Goal: Check status: Check status

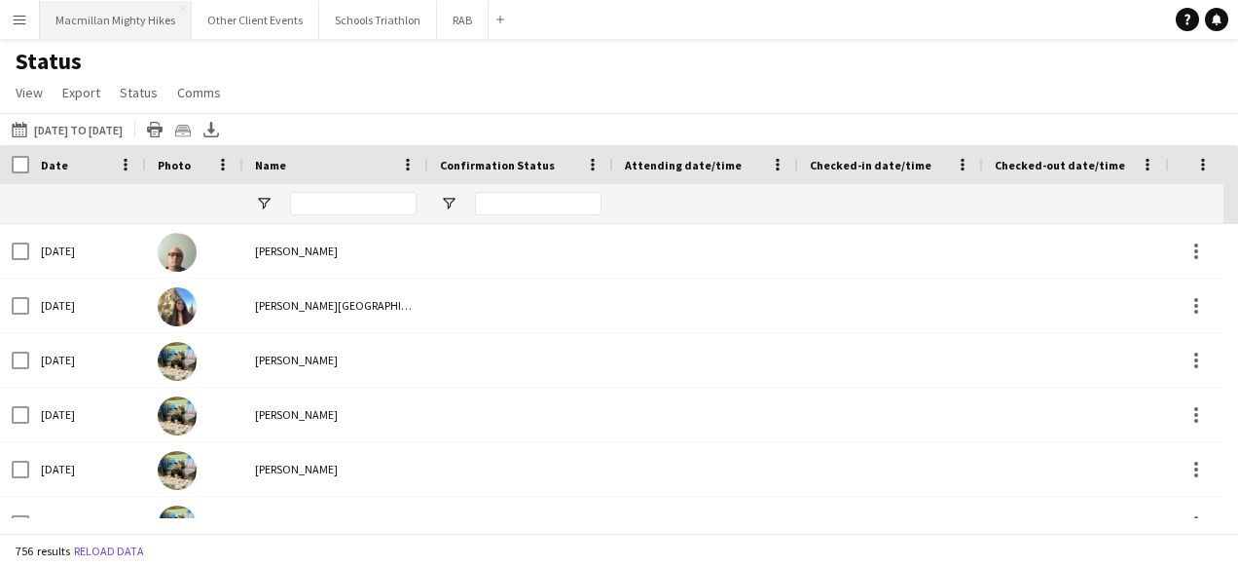
click at [138, 21] on button "Macmillan Mighty Hikes Close" at bounding box center [116, 20] width 152 height 38
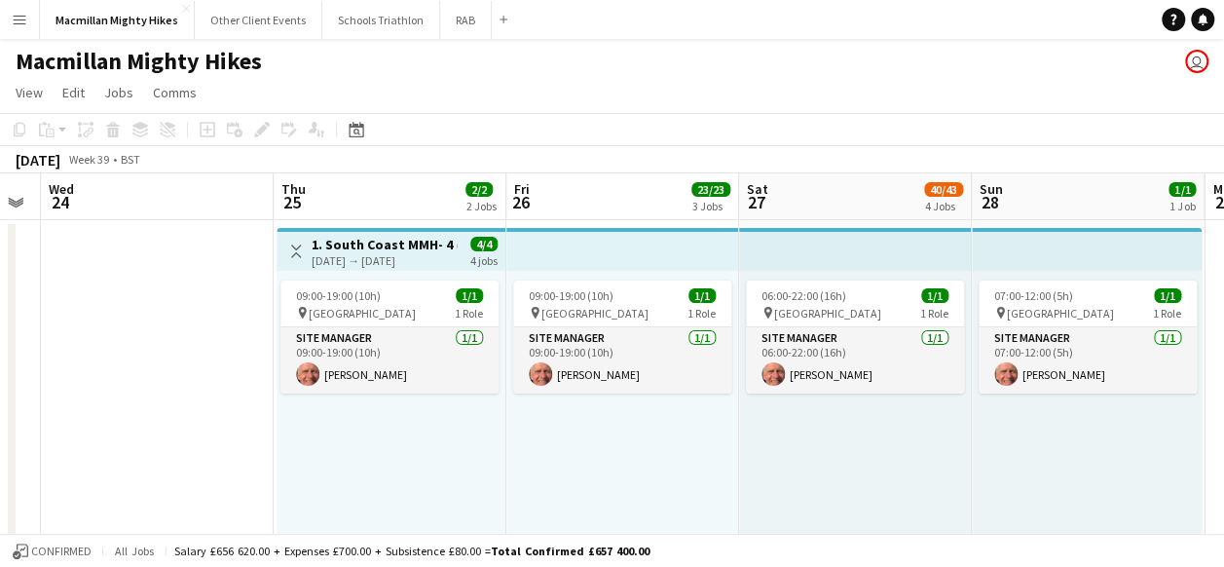
scroll to position [0, 677]
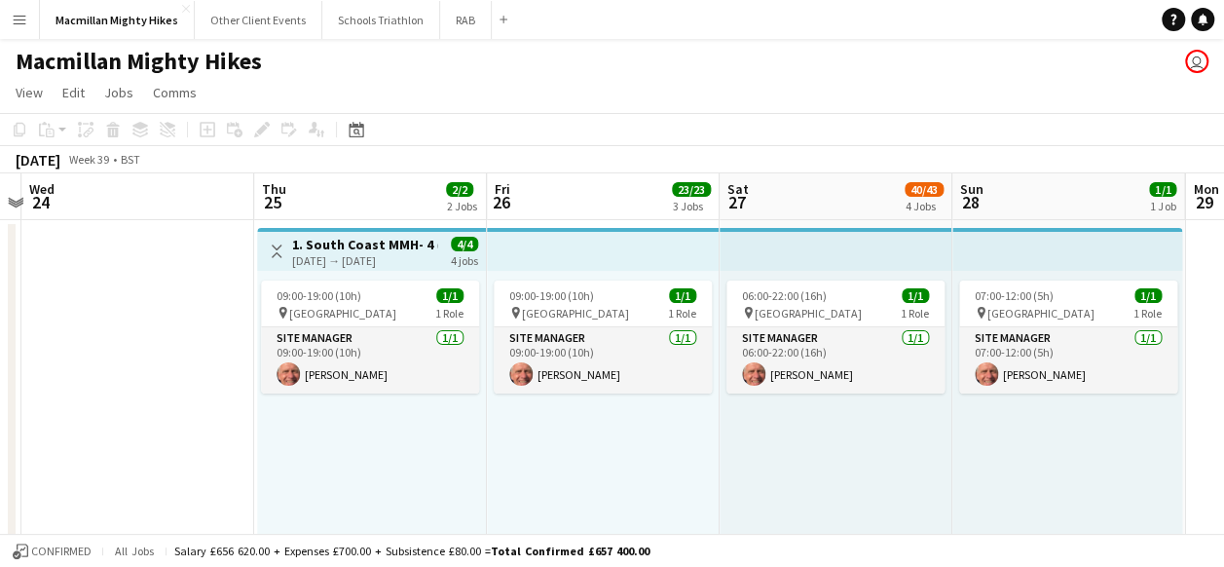
drag, startPoint x: 823, startPoint y: 347, endPoint x: 146, endPoint y: 343, distance: 676.7
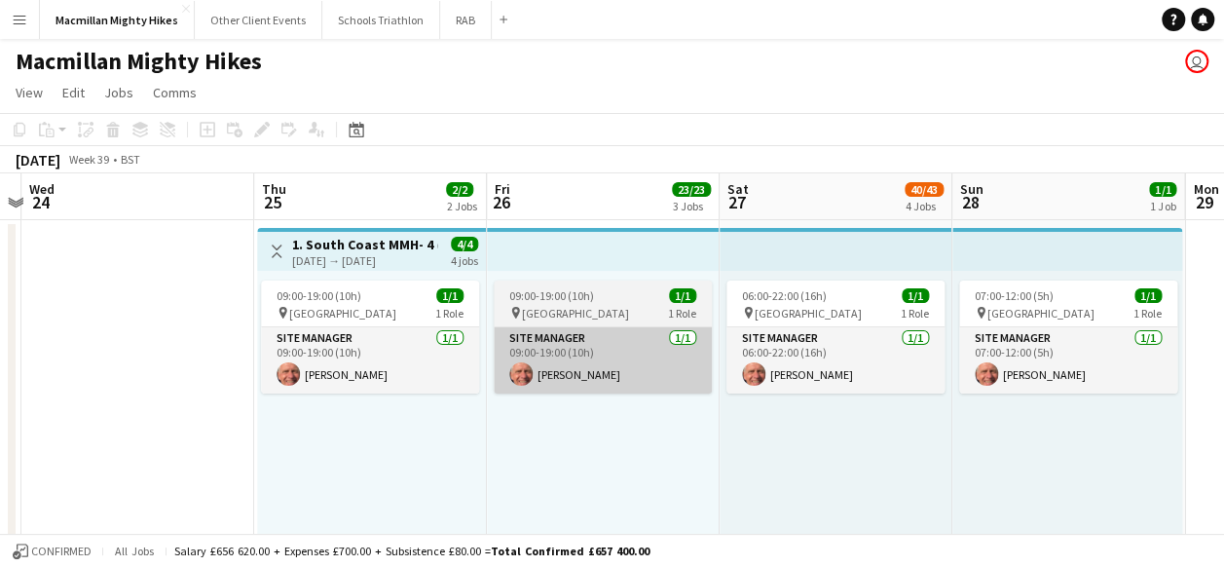
scroll to position [0, 681]
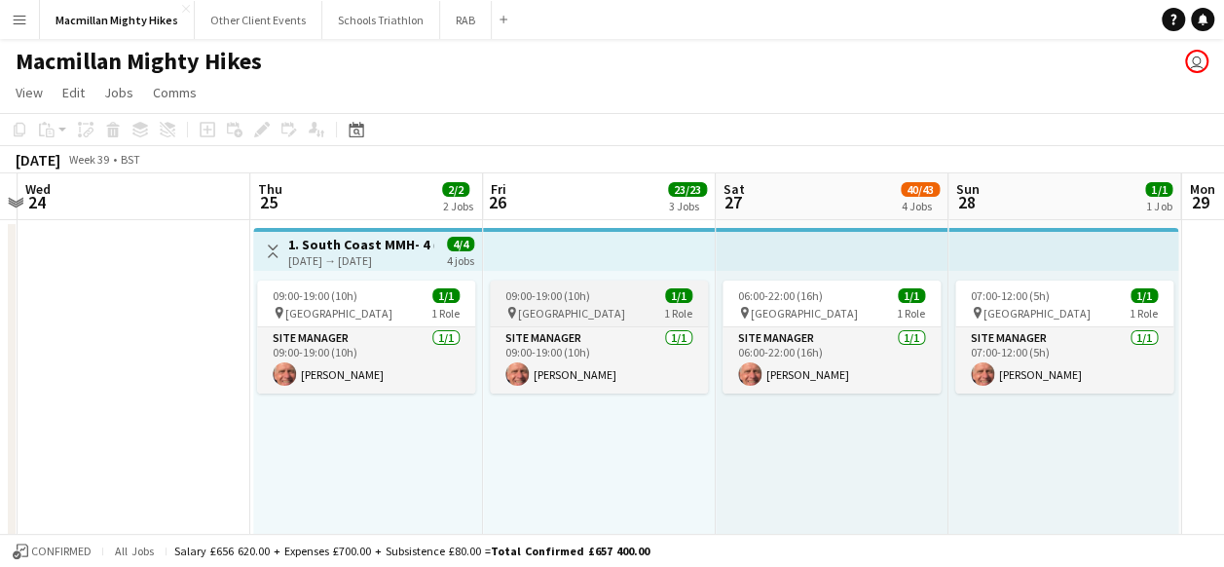
drag, startPoint x: 637, startPoint y: 440, endPoint x: 633, endPoint y: 317, distance: 122.7
click at [633, 317] on div "09:00-19:00 (10h) 1/1 pin South Coast 1 Role Site Manager [DATE] 09:00-19:00 (1…" at bounding box center [599, 422] width 233 height 302
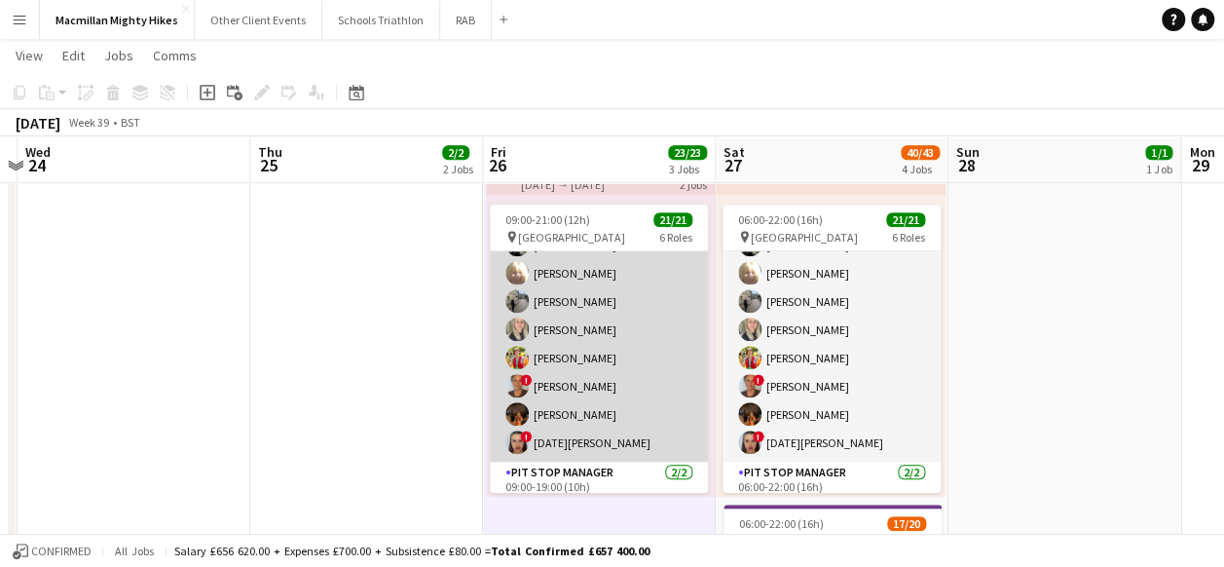
scroll to position [0, 0]
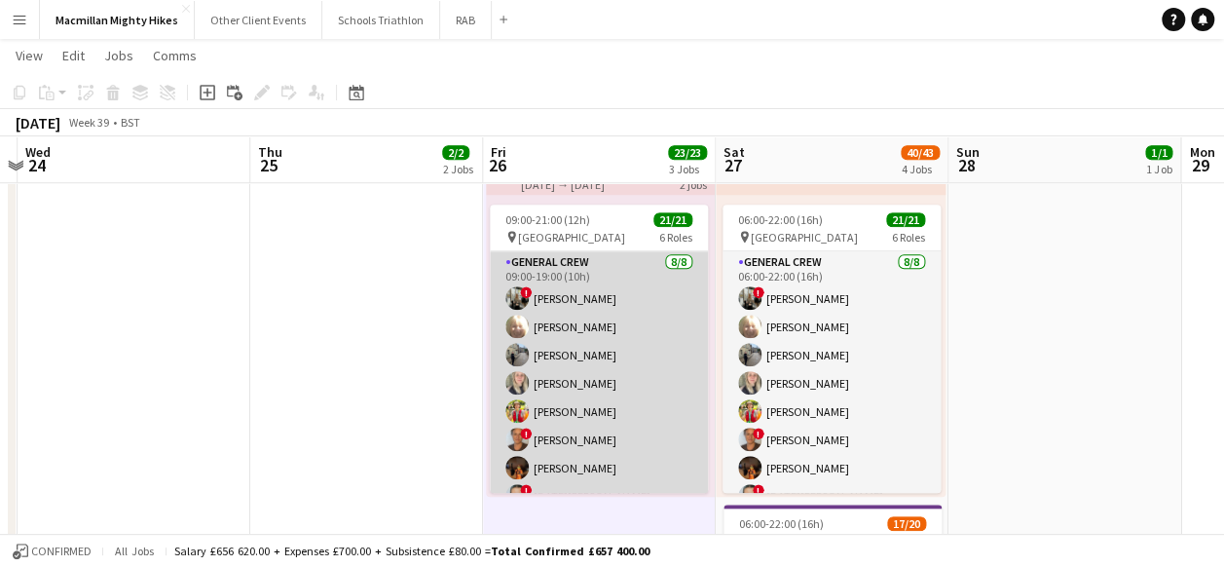
click at [574, 433] on app-card-role "General Crew [DATE] 09:00-19:00 (10h) ! [PERSON_NAME] [PERSON_NAME] [PERSON_NAM…" at bounding box center [599, 383] width 218 height 264
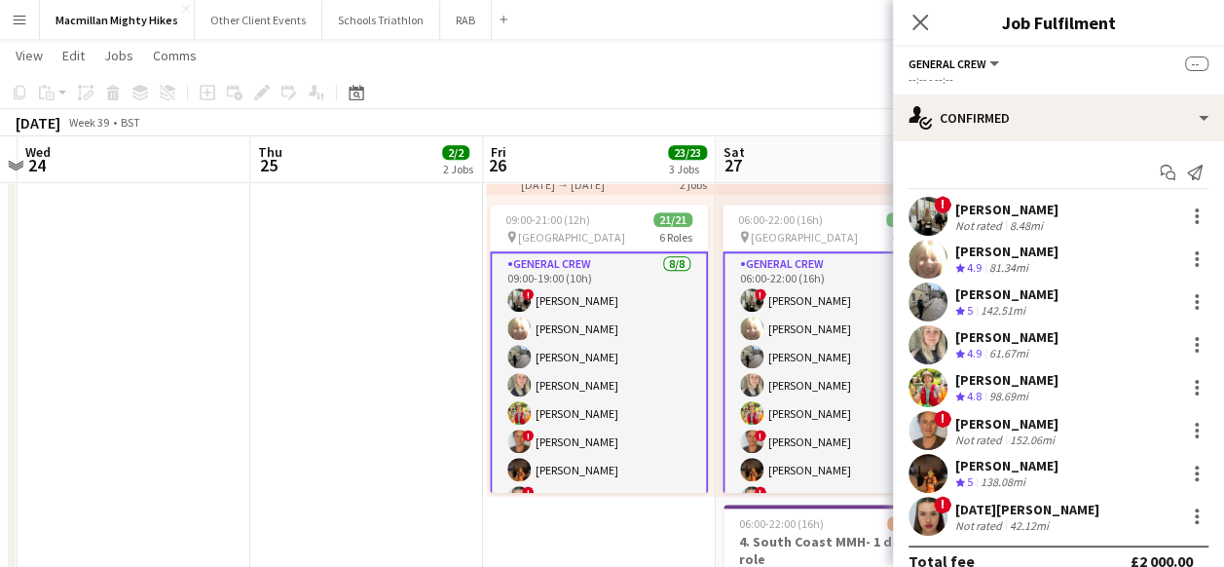
click at [939, 426] on app-user-avatar at bounding box center [927, 430] width 39 height 39
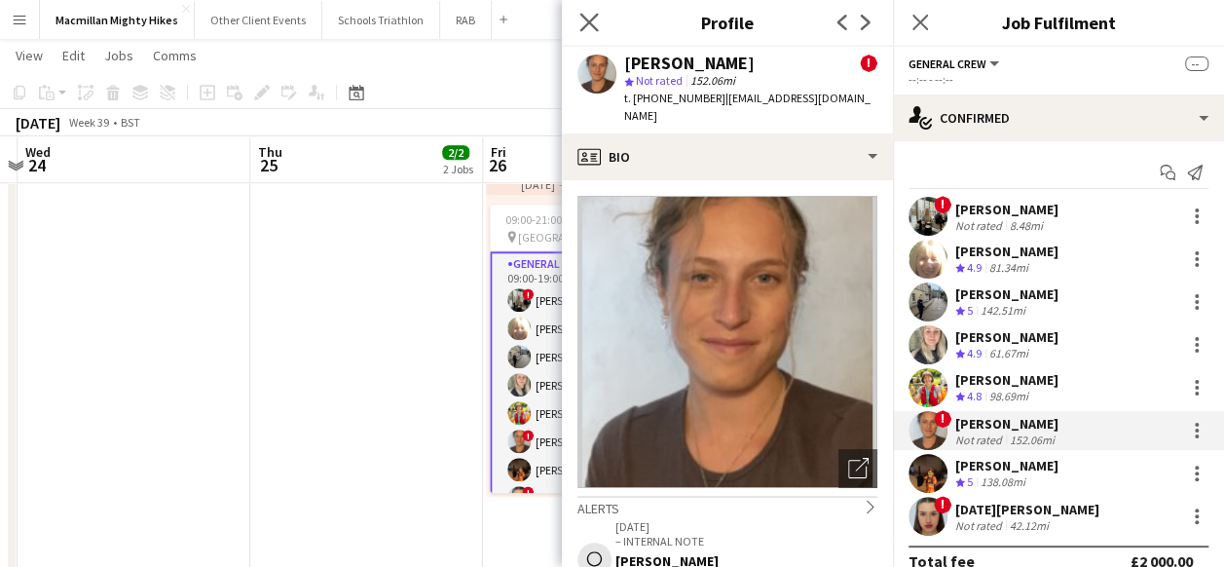
click at [588, 13] on icon "Close pop-in" at bounding box center [588, 22] width 18 height 18
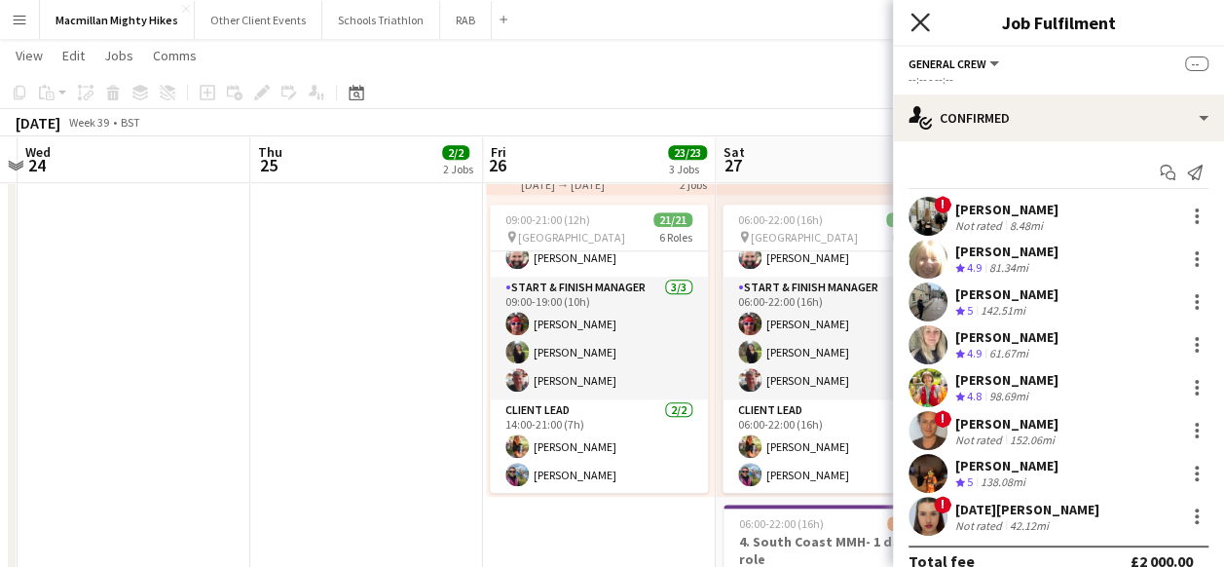
click at [922, 24] on icon at bounding box center [919, 22] width 18 height 18
